Goal: Task Accomplishment & Management: Use online tool/utility

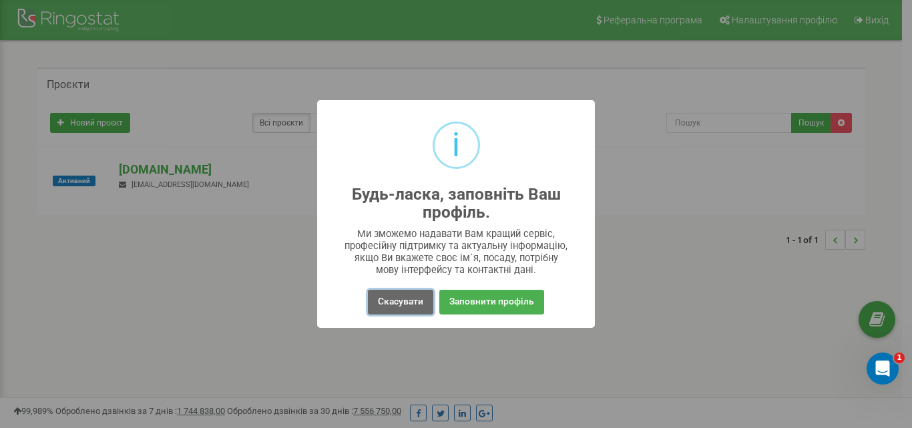
click at [410, 300] on button "Скасувати" at bounding box center [400, 302] width 65 height 25
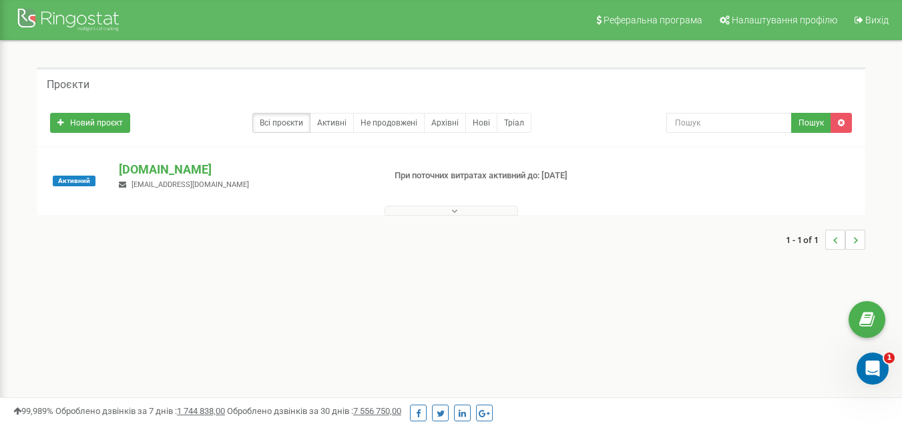
click at [452, 207] on icon at bounding box center [454, 210] width 6 height 9
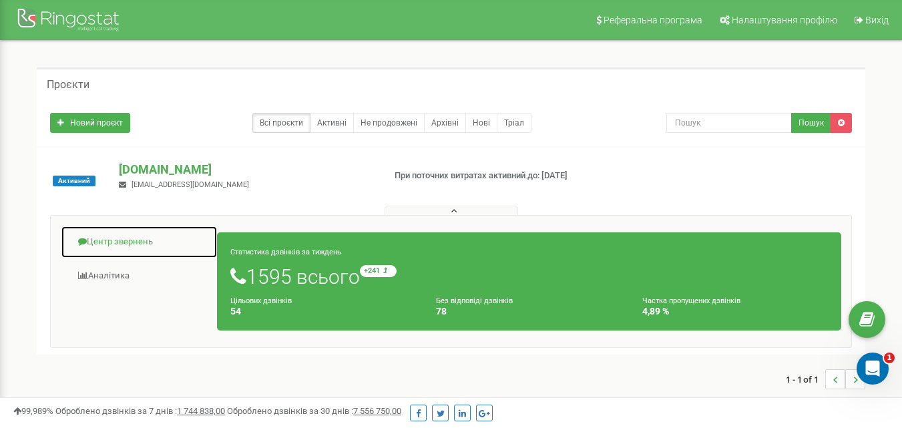
click at [111, 238] on link "Центр звернень" at bounding box center [139, 242] width 157 height 33
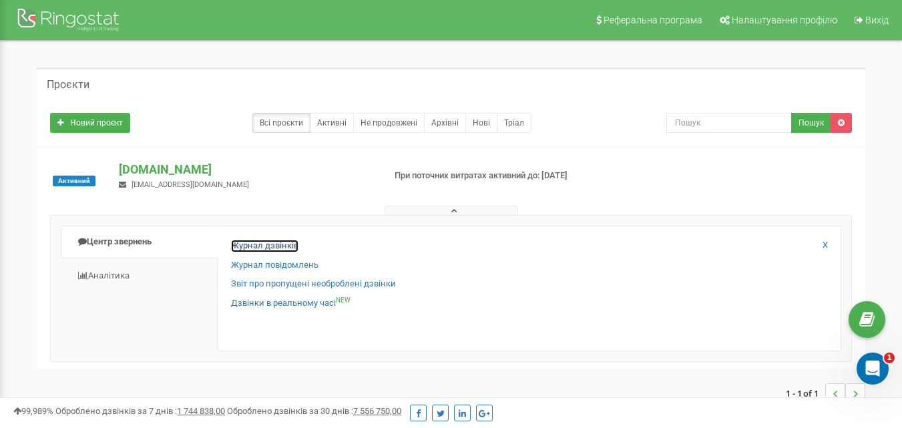
click at [241, 240] on link "Журнал дзвінків" at bounding box center [264, 246] width 67 height 13
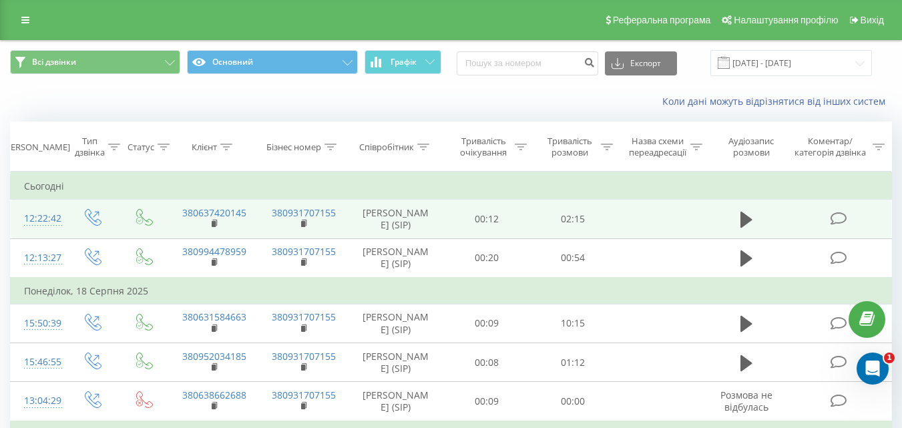
click at [603, 222] on td "02:15" at bounding box center [573, 219] width 86 height 39
click at [839, 222] on icon at bounding box center [837, 219] width 17 height 14
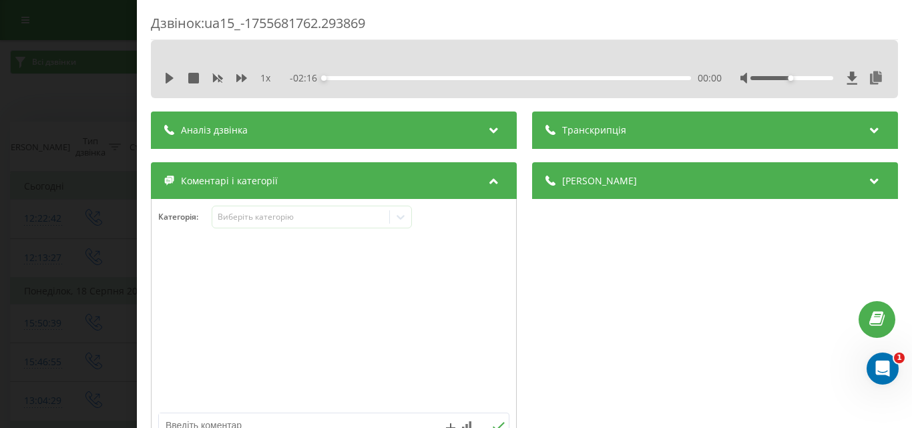
click at [485, 126] on icon at bounding box center [493, 127] width 16 height 13
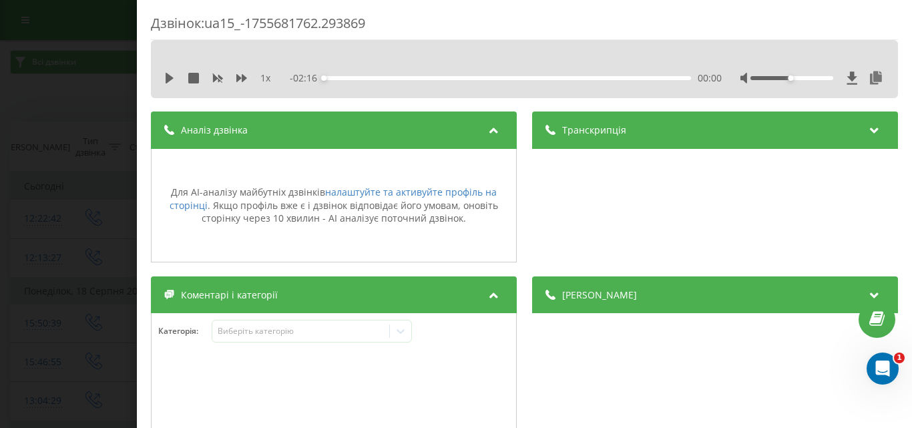
click at [493, 133] on icon at bounding box center [493, 127] width 16 height 13
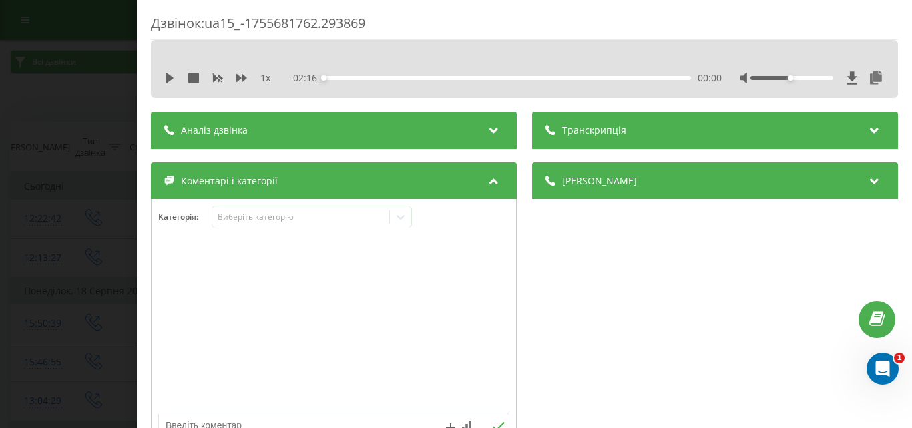
click at [72, 92] on div "Дзвінок : ua15_-1755681762.293869 1 x - 02:16 00:00 00:00 Транскрипція Для AI-а…" at bounding box center [456, 214] width 912 height 428
